Goal: Navigation & Orientation: Find specific page/section

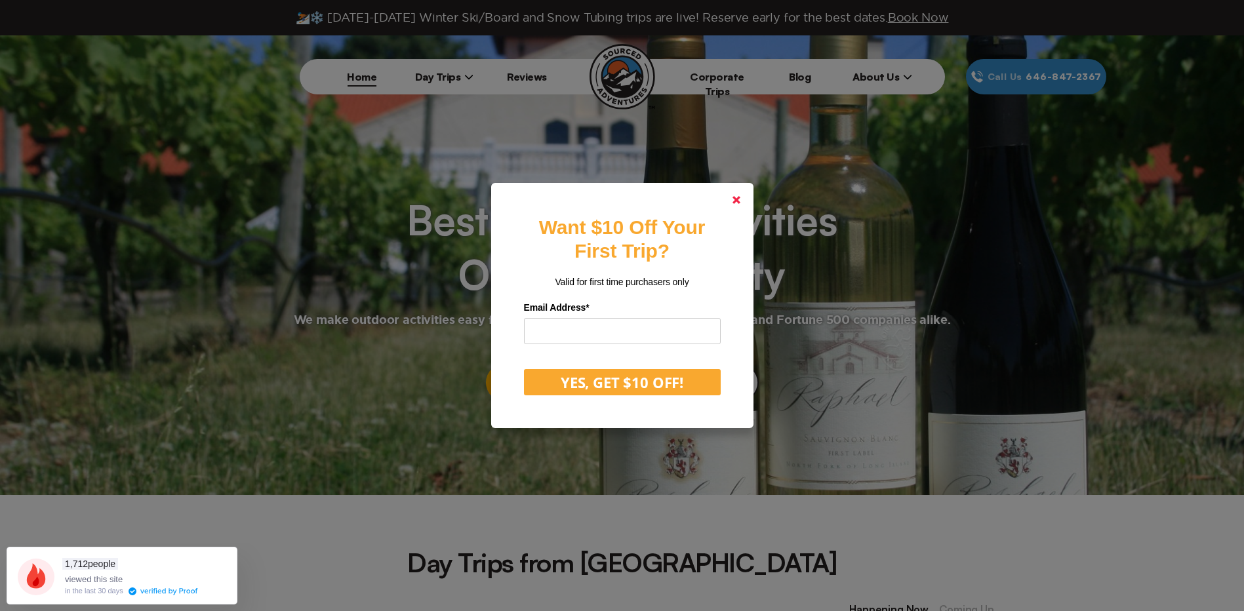
click at [737, 195] on link at bounding box center [736, 199] width 31 height 31
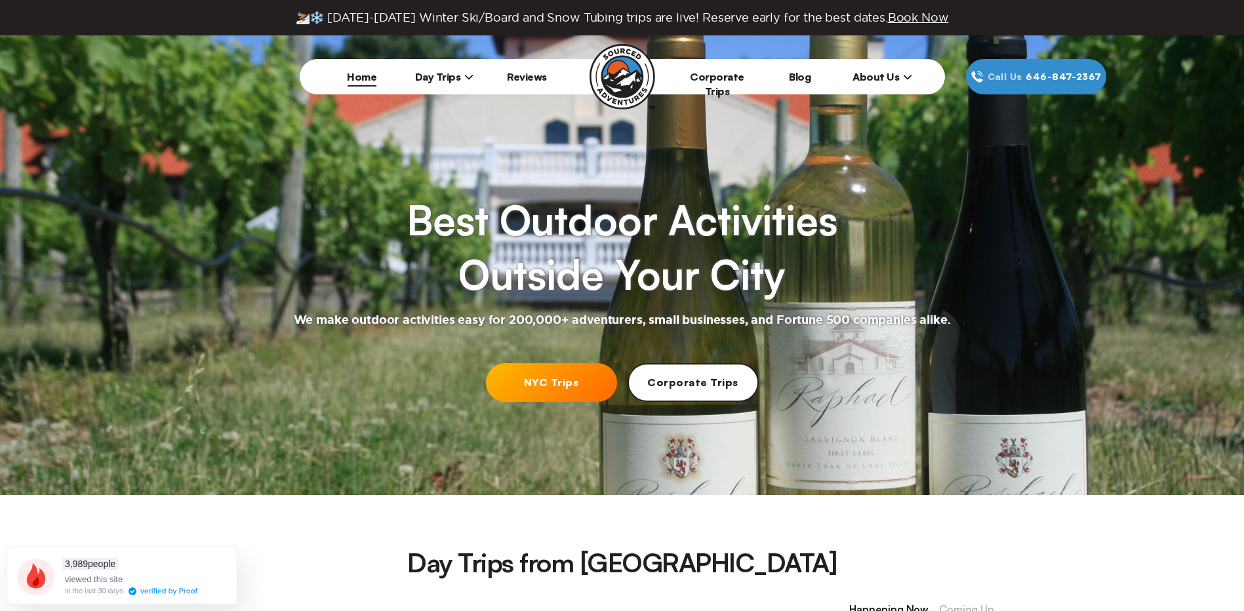
click at [443, 73] on span "Day Trips" at bounding box center [444, 76] width 59 height 13
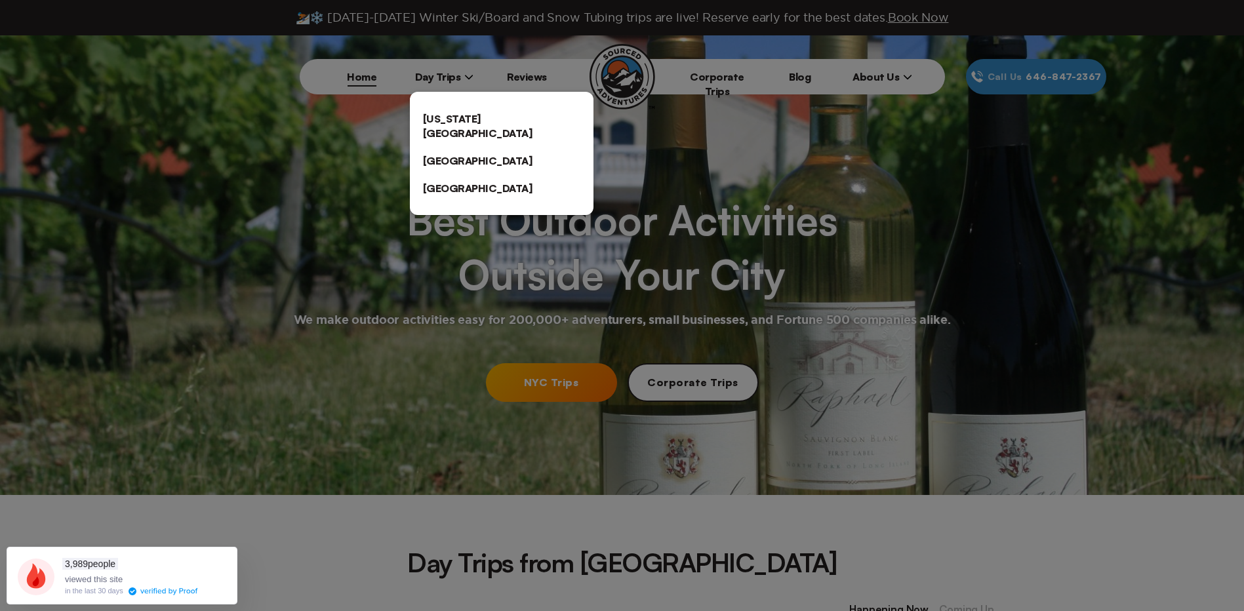
click at [683, 97] on div at bounding box center [622, 305] width 1244 height 611
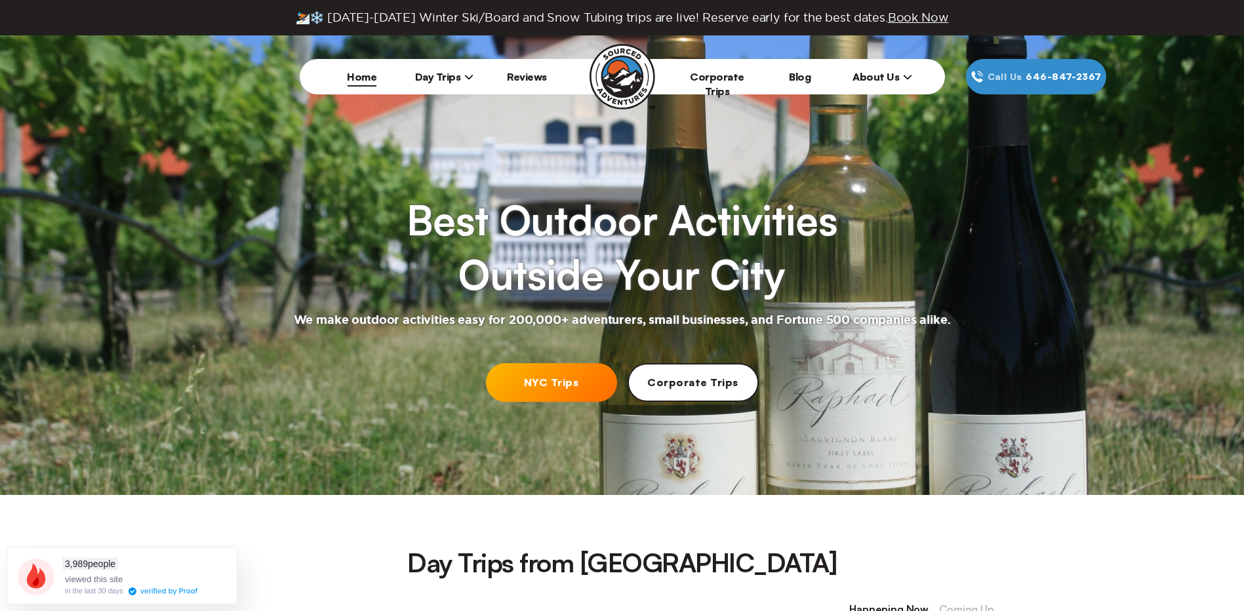
click at [702, 80] on link "Corporate Trips" at bounding box center [717, 84] width 54 height 28
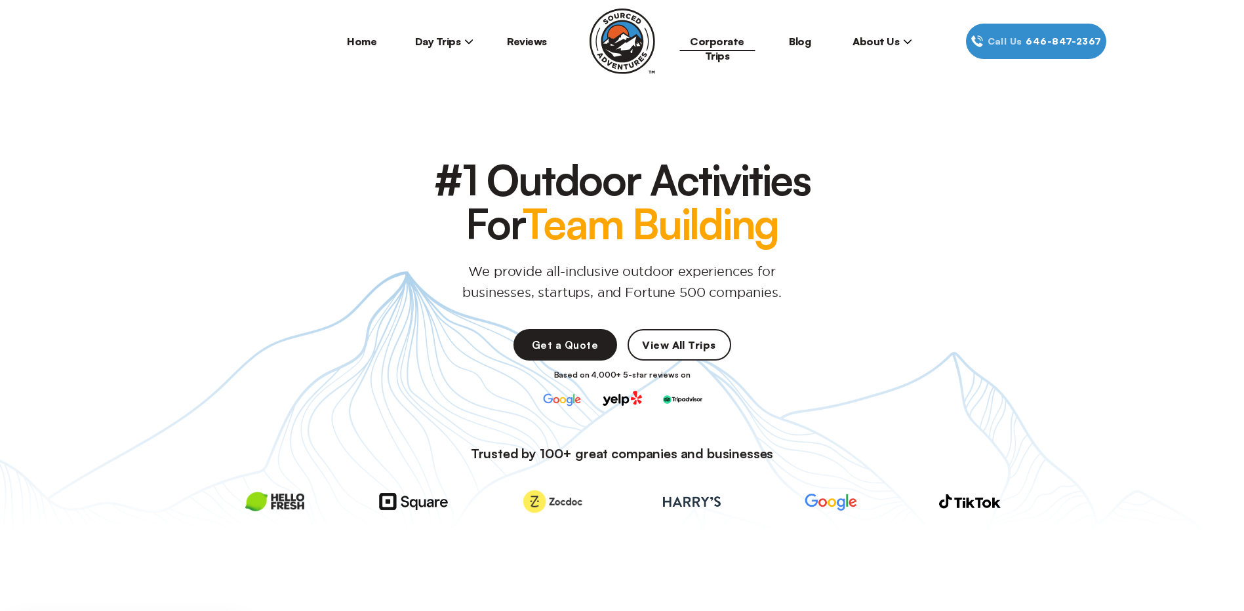
click at [693, 329] on div at bounding box center [622, 401] width 1244 height 260
click at [691, 348] on link "View All Trips" at bounding box center [680, 344] width 104 height 31
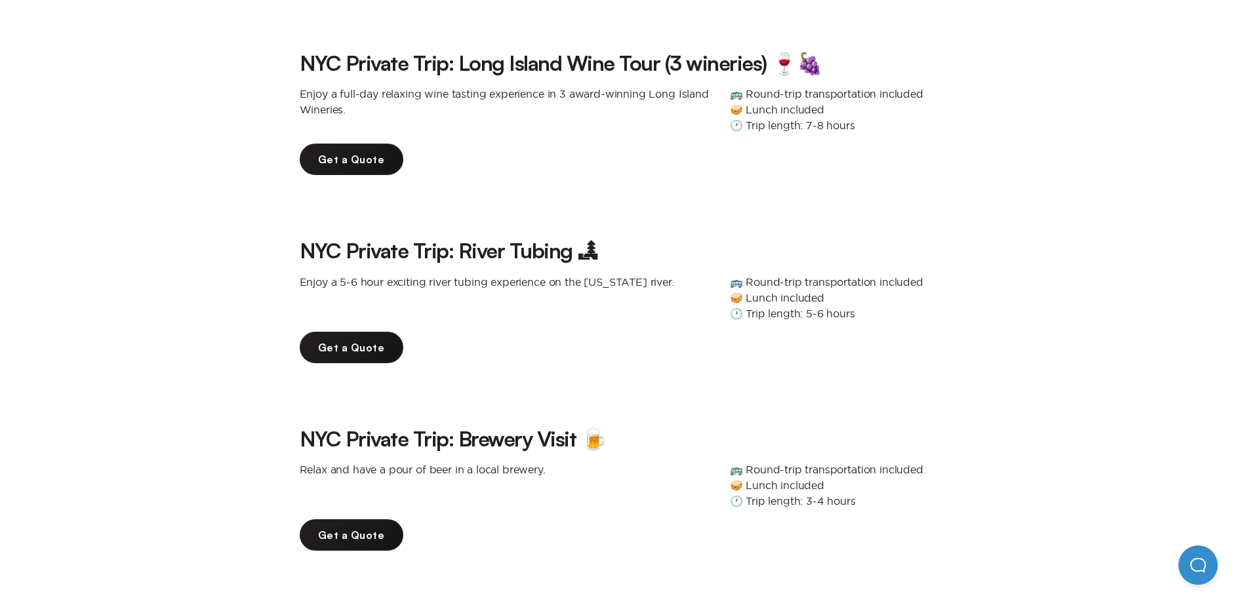
scroll to position [131, 0]
